Goal: Task Accomplishment & Management: Manage account settings

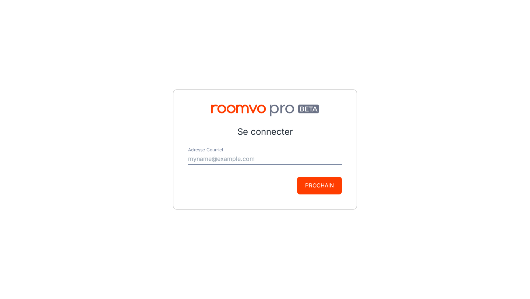
click at [266, 160] on input "Adresse Courriel" at bounding box center [265, 159] width 154 height 12
type input "[EMAIL_ADDRESS][US_STATE][DOMAIN_NAME]"
click at [314, 187] on button "Prochain" at bounding box center [319, 186] width 45 height 18
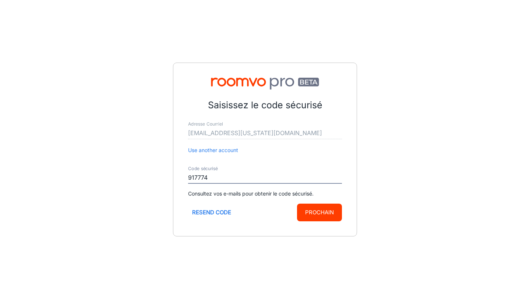
type input "917774"
click at [325, 218] on button "Prochain" at bounding box center [319, 213] width 45 height 18
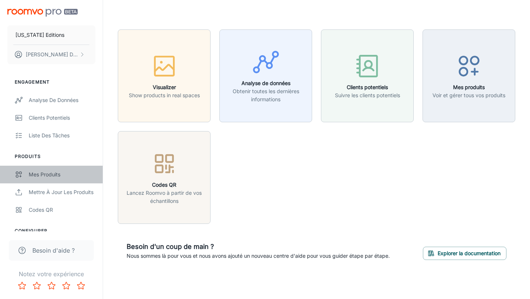
click at [39, 173] on div "Mes produits" at bounding box center [62, 174] width 67 height 8
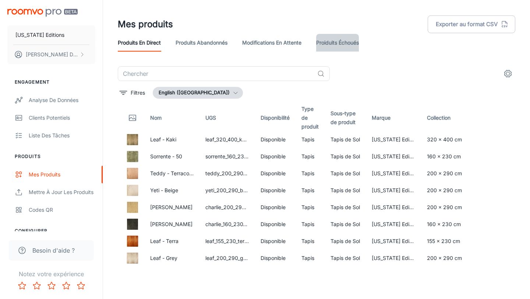
click at [342, 42] on link "Proiduits Échoués" at bounding box center [337, 43] width 43 height 18
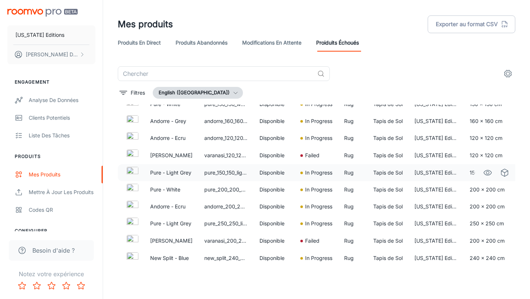
scroll to position [344, 0]
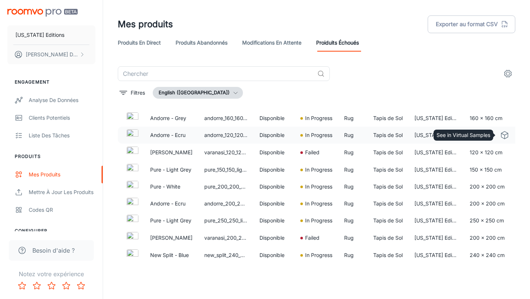
click at [505, 136] on icon "See in Virtual Samples" at bounding box center [504, 135] width 9 height 9
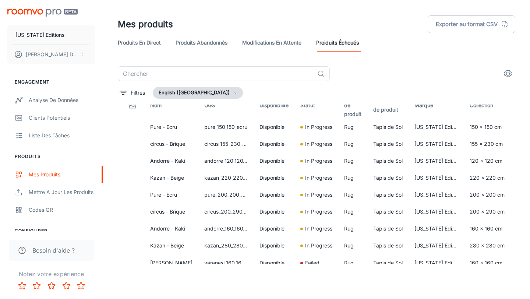
scroll to position [0, 0]
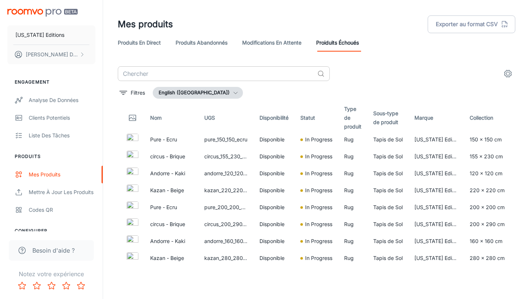
click at [216, 75] on input "text" at bounding box center [216, 73] width 197 height 15
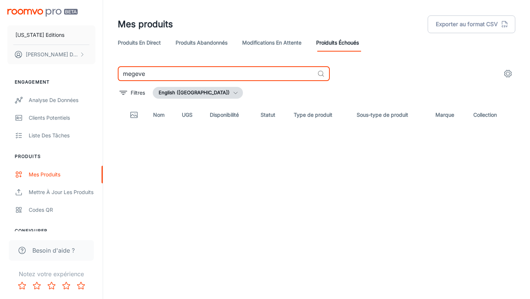
type input "megeve"
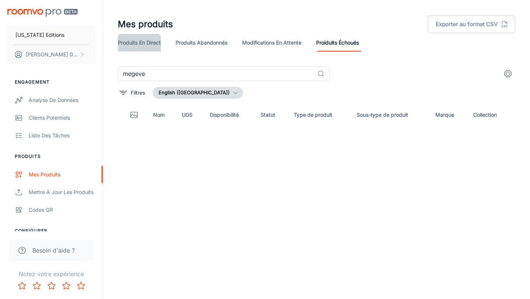
click at [137, 44] on link "Produits en direct" at bounding box center [139, 43] width 43 height 18
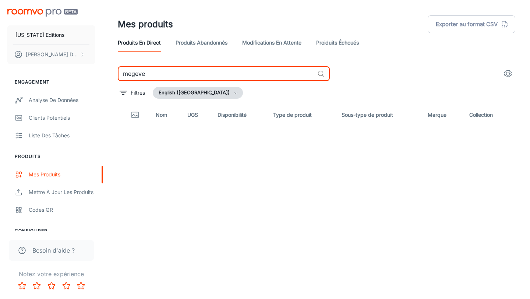
click at [171, 73] on input "megeve" at bounding box center [216, 73] width 197 height 15
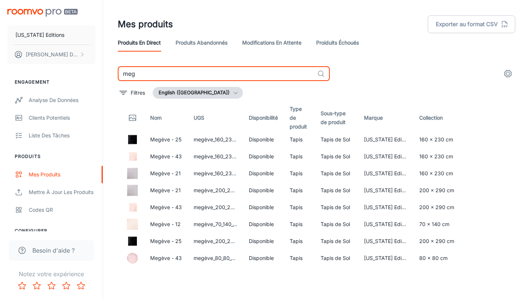
type input "meg"
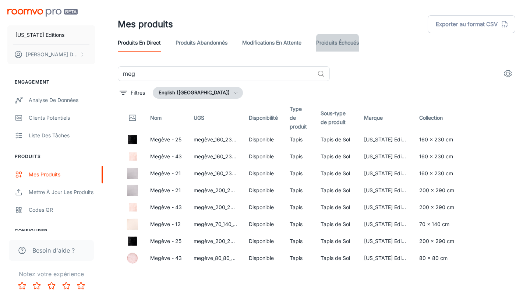
click at [335, 39] on link "Proiduits Échoués" at bounding box center [337, 43] width 43 height 18
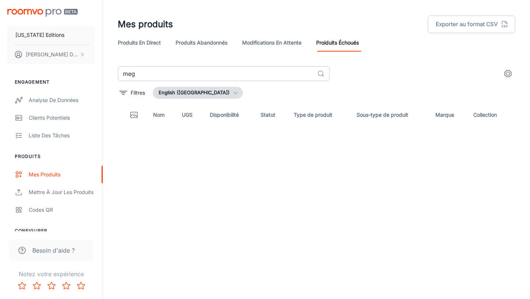
click at [286, 74] on input "meg" at bounding box center [216, 73] width 197 height 15
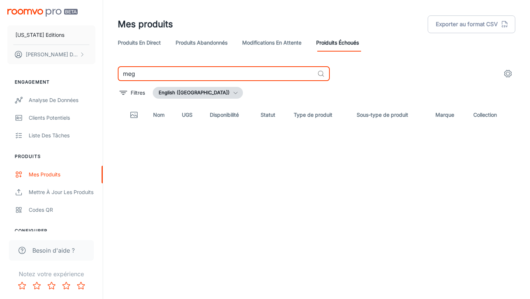
click at [287, 74] on input "meg" at bounding box center [216, 73] width 197 height 15
type input "me"
click at [215, 74] on input "me" at bounding box center [216, 73] width 197 height 15
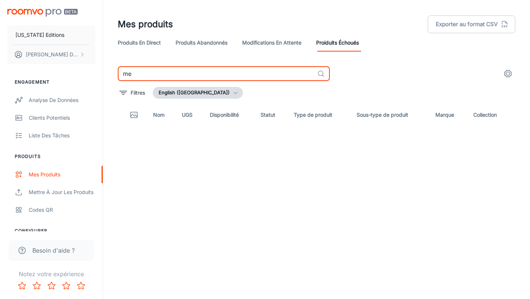
click at [215, 74] on input "me" at bounding box center [216, 73] width 197 height 15
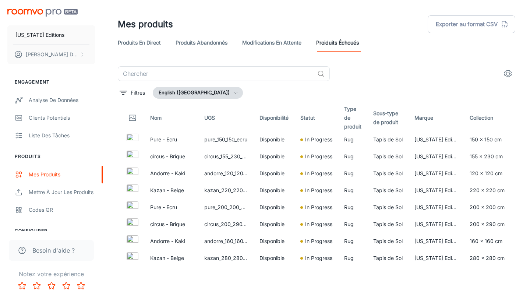
click at [233, 92] on icon "button" at bounding box center [236, 93] width 6 height 6
click at [216, 123] on li "français ([GEOGRAPHIC_DATA])" at bounding box center [203, 121] width 101 height 13
click at [465, 24] on button "Exporter au format CSV" at bounding box center [472, 24] width 88 height 18
click at [48, 194] on div "Mettre à jour les produits" at bounding box center [62, 192] width 67 height 8
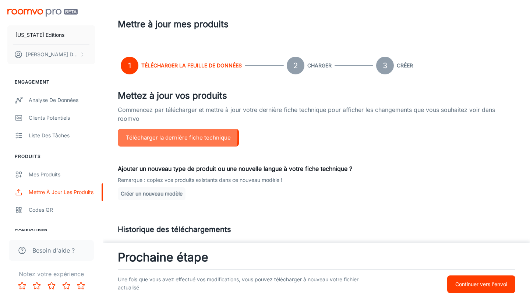
click at [150, 136] on button "Télécharger la dernière fiche technique" at bounding box center [178, 138] width 121 height 18
